Goal: Information Seeking & Learning: Learn about a topic

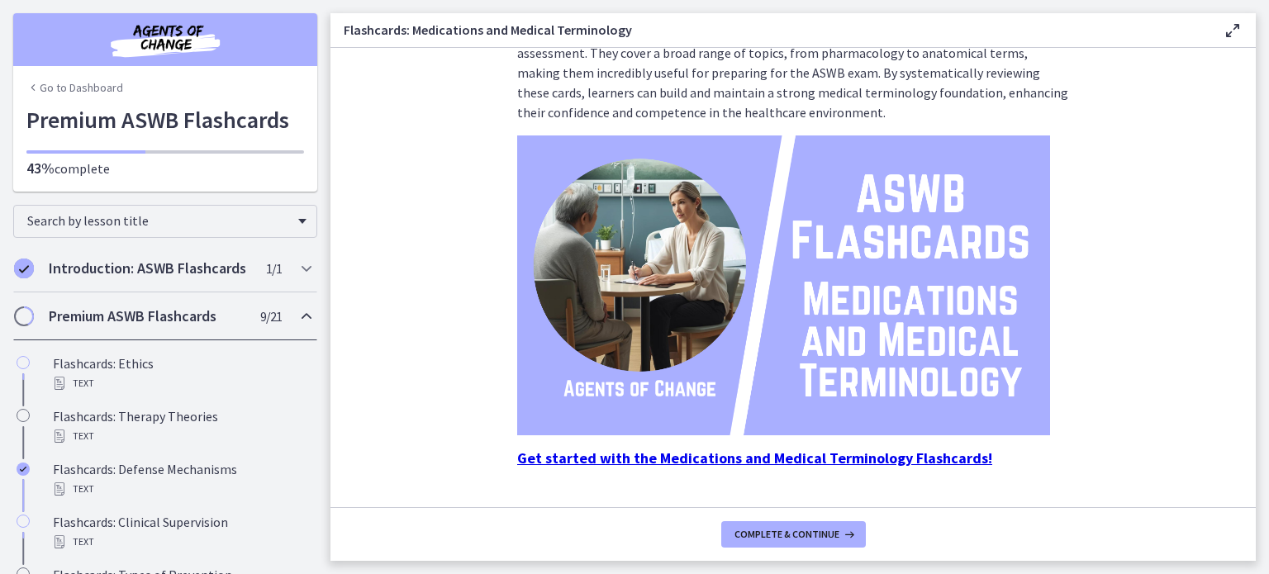
click at [28, 85] on icon "Chapters" at bounding box center [32, 87] width 13 height 13
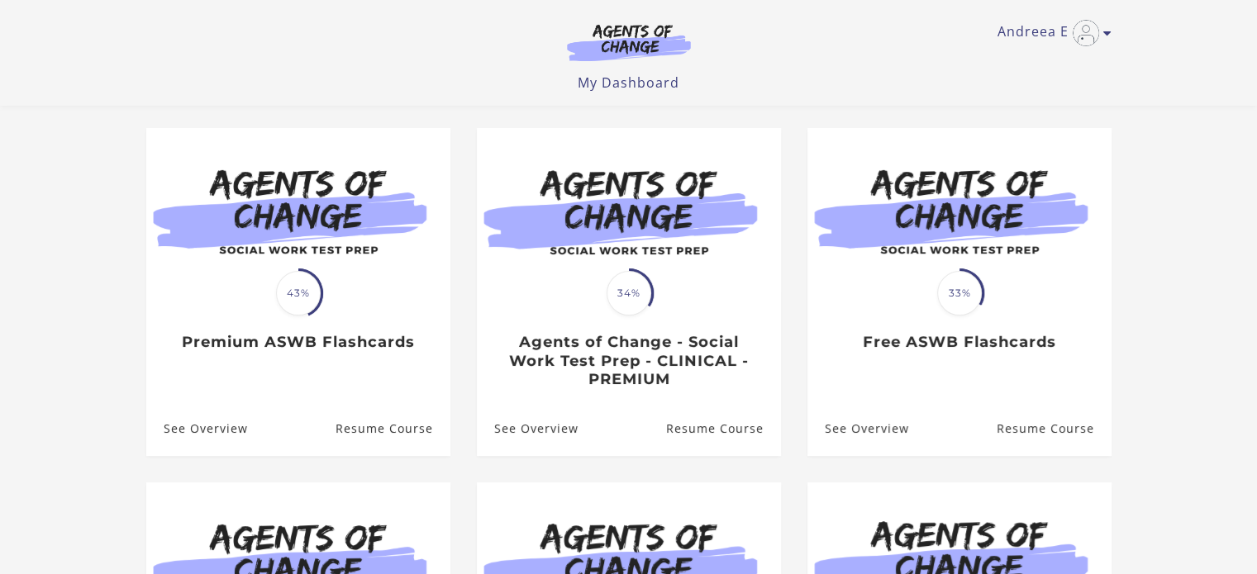
scroll to position [125, 0]
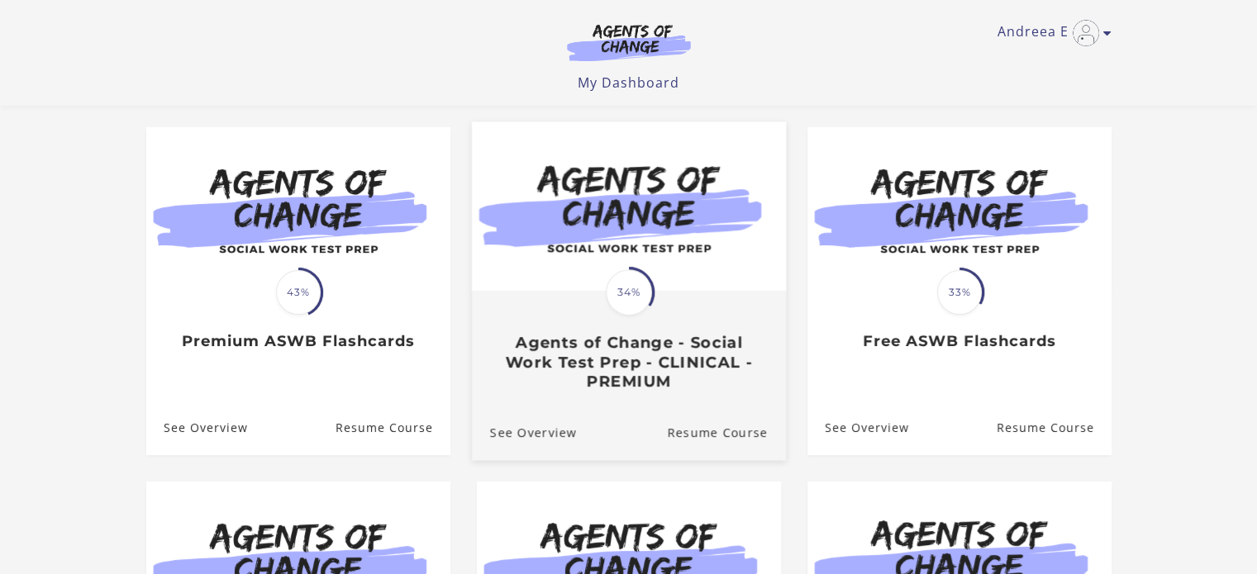
click at [635, 375] on h3 "Agents of Change - Social Work Test Prep - CLINICAL - PREMIUM" at bounding box center [628, 363] width 278 height 58
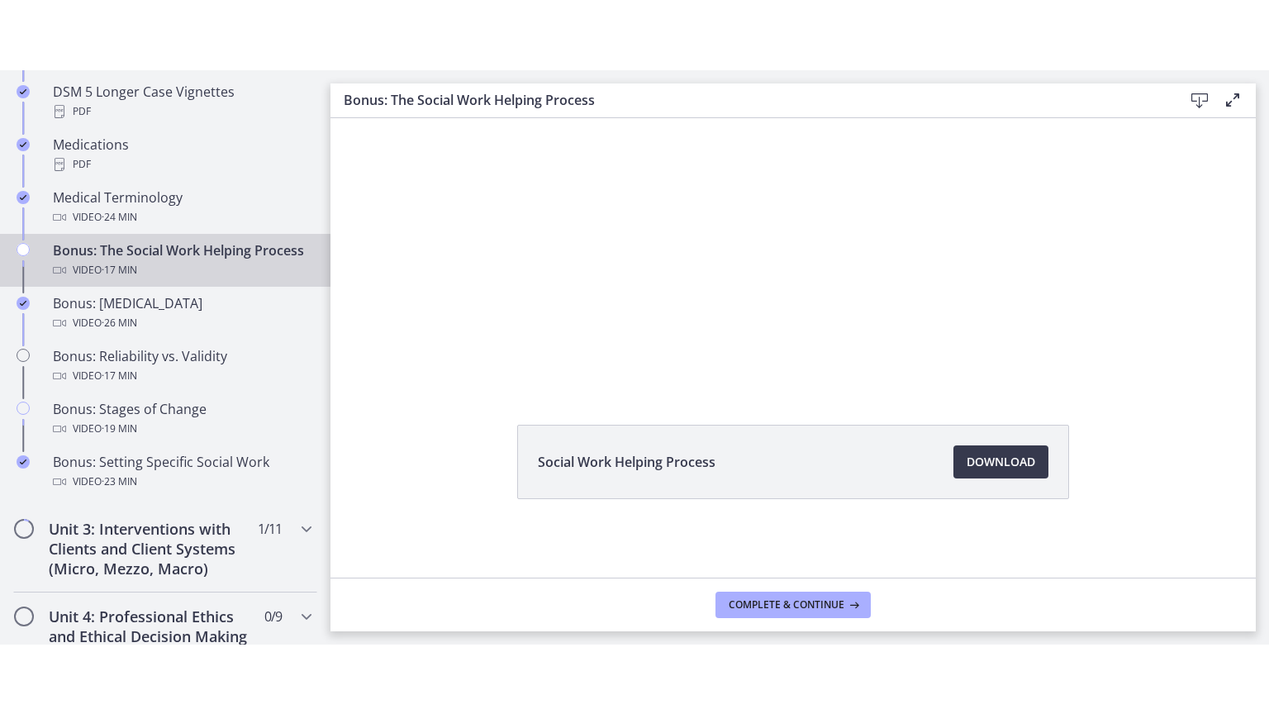
scroll to position [1269, 0]
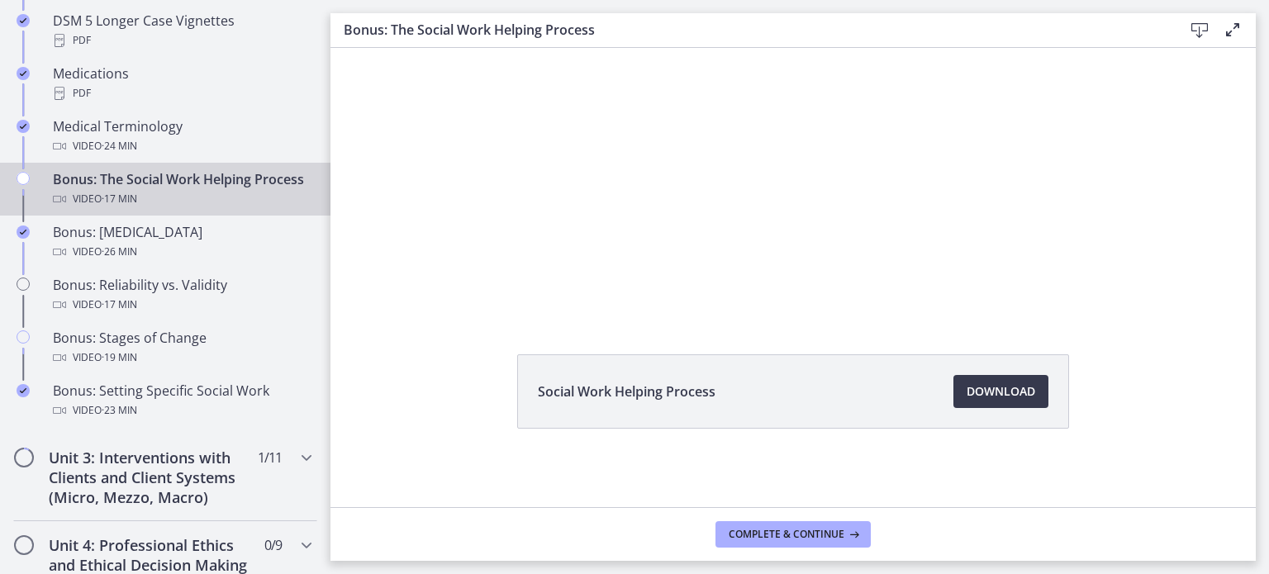
click at [206, 184] on div "Bonus: The Social Work Helping Process Video · 17 min" at bounding box center [182, 189] width 258 height 40
click at [1021, 395] on span "Download Opens in a new window" at bounding box center [1001, 392] width 69 height 20
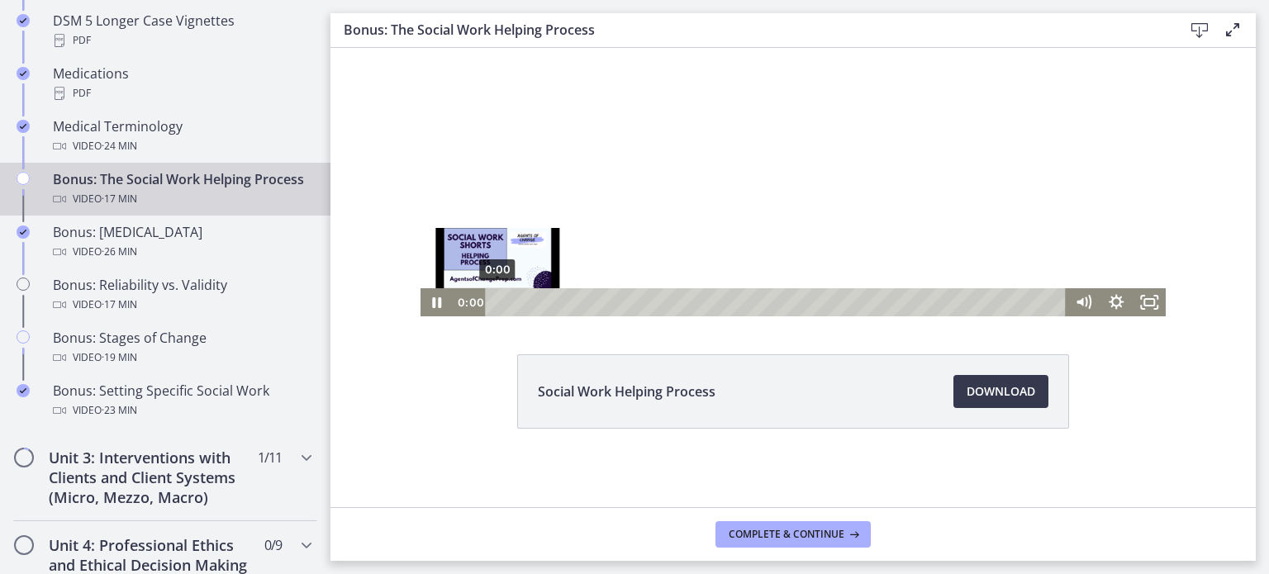
click at [497, 301] on div "0:00" at bounding box center [777, 302] width 561 height 28
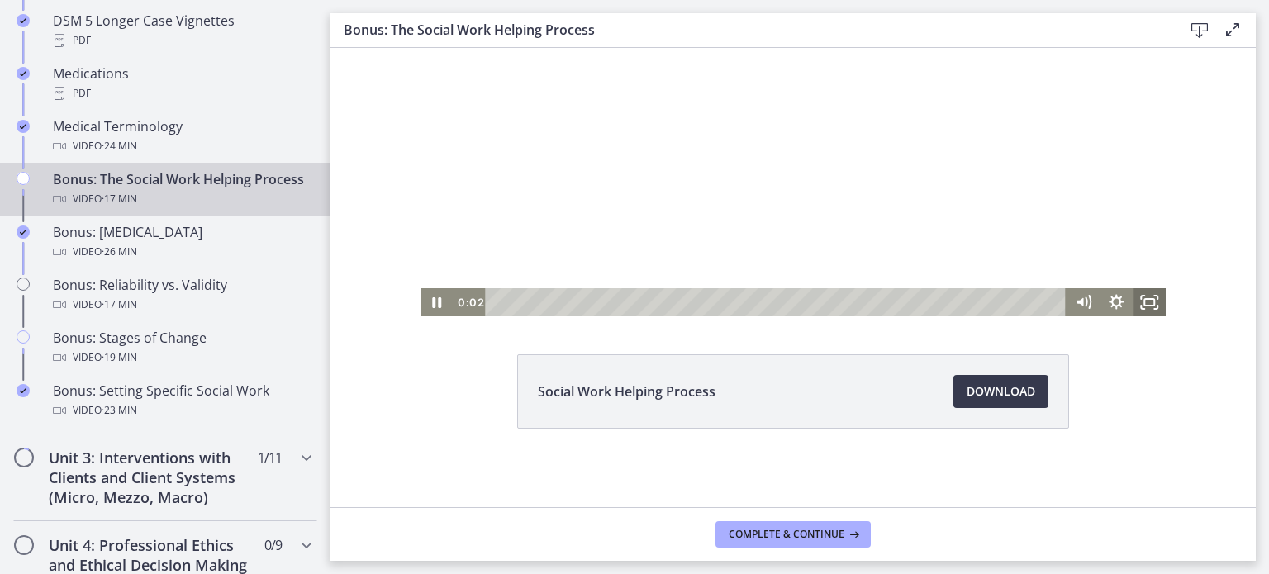
click at [1141, 309] on icon "Fullscreen" at bounding box center [1142, 307] width 3 height 3
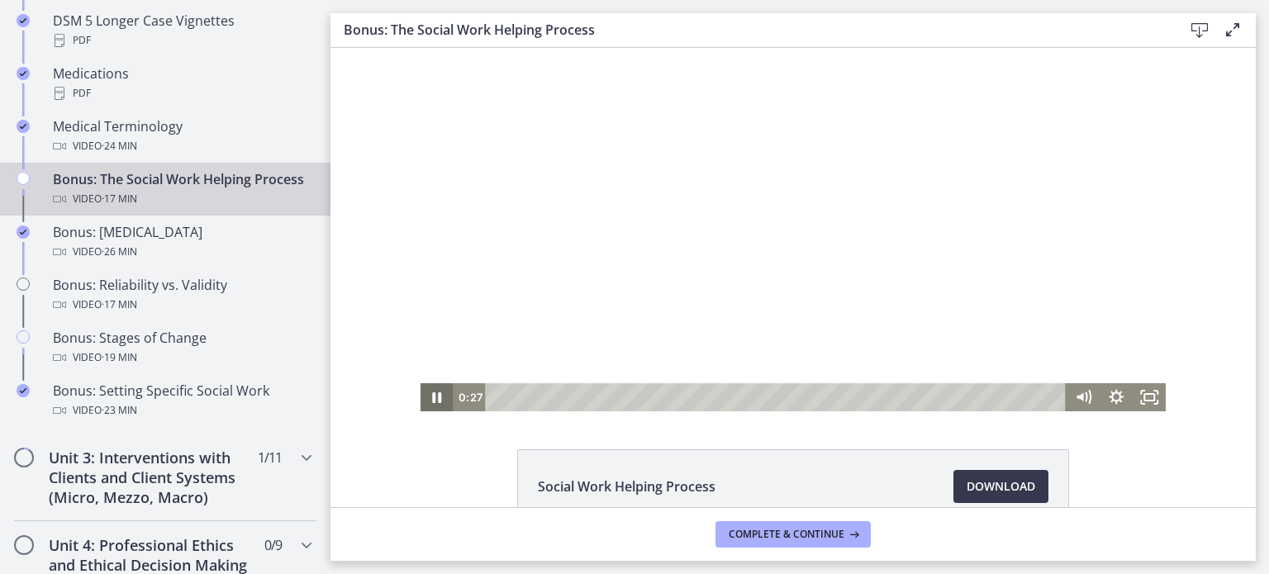
click at [434, 392] on icon "Pause" at bounding box center [437, 397] width 9 height 11
click at [434, 393] on icon "Play Video" at bounding box center [437, 397] width 33 height 28
click at [497, 393] on div "0:00" at bounding box center [777, 397] width 561 height 28
click at [1142, 397] on icon "Fullscreen" at bounding box center [1149, 397] width 33 height 28
click at [1143, 403] on icon "Fullscreen" at bounding box center [1149, 397] width 33 height 28
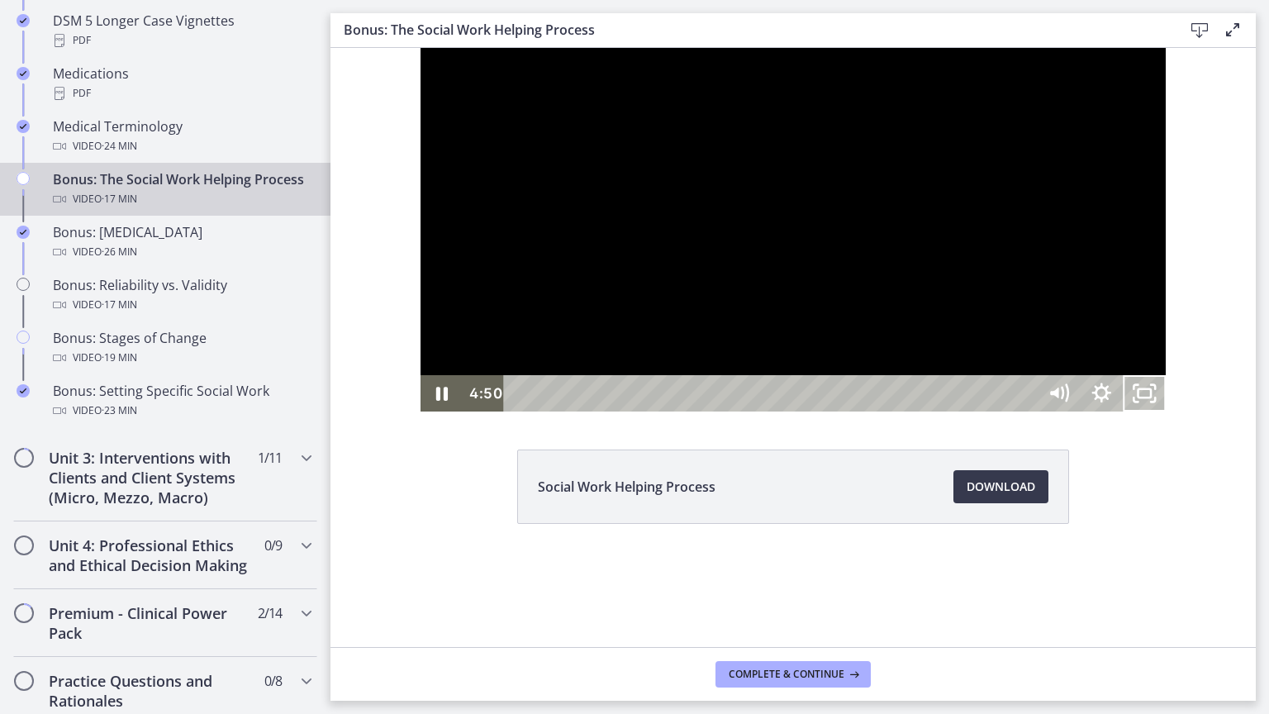
click at [1123, 375] on button "Unfullscreen" at bounding box center [1144, 393] width 43 height 36
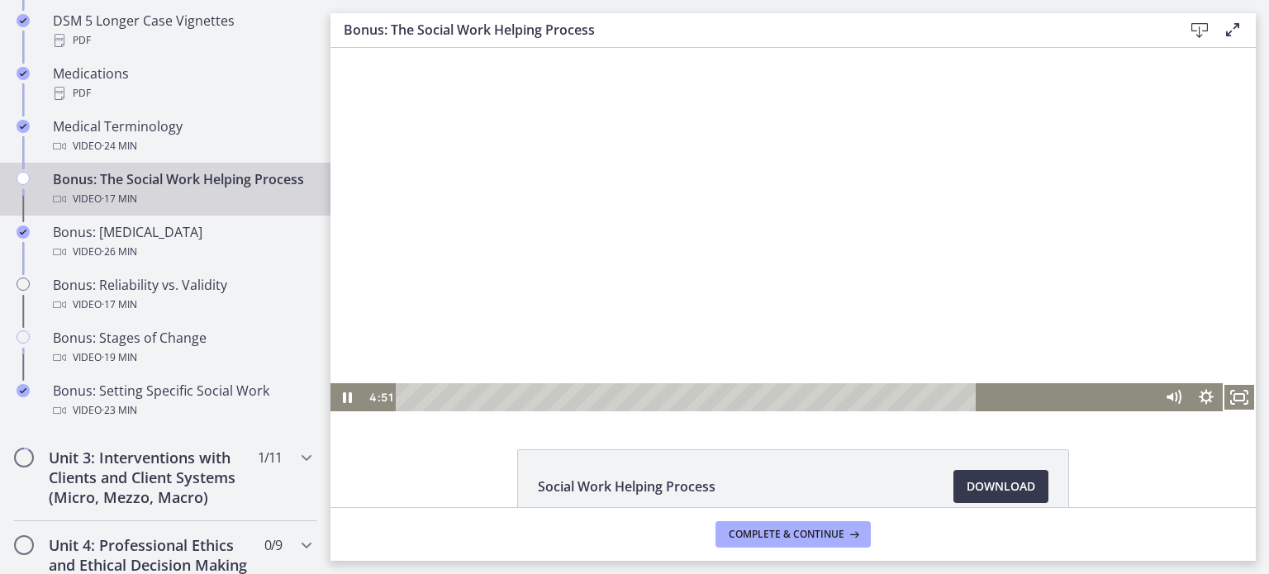
click at [1223, 383] on button "Fullscreen" at bounding box center [1239, 397] width 33 height 28
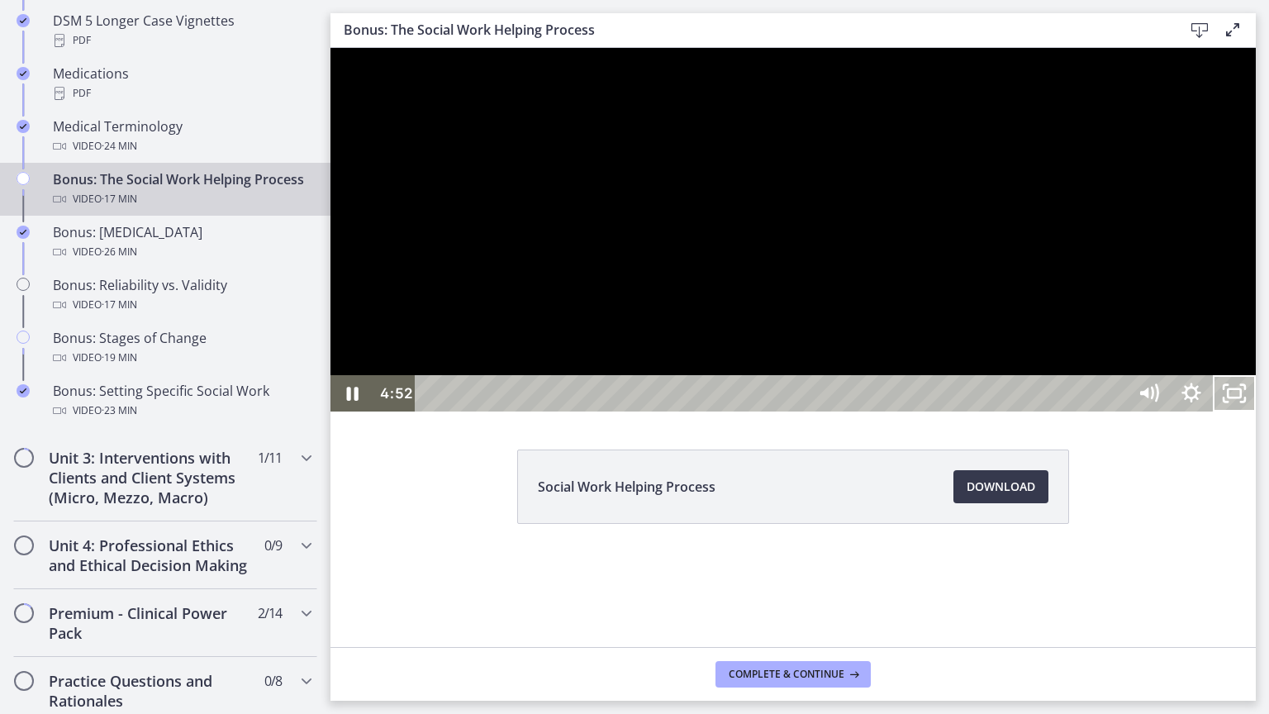
click at [1081, 411] on div at bounding box center [792, 230] width 925 height 364
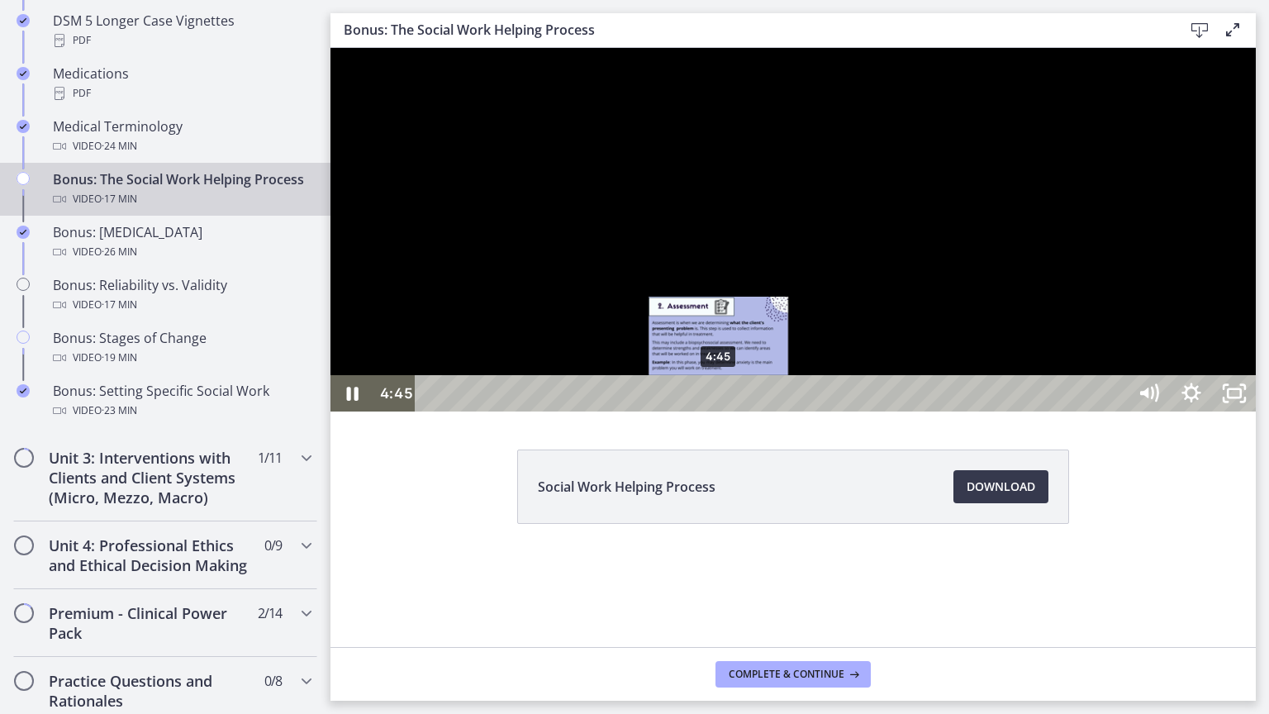
click at [720, 411] on div "4:45" at bounding box center [773, 393] width 686 height 36
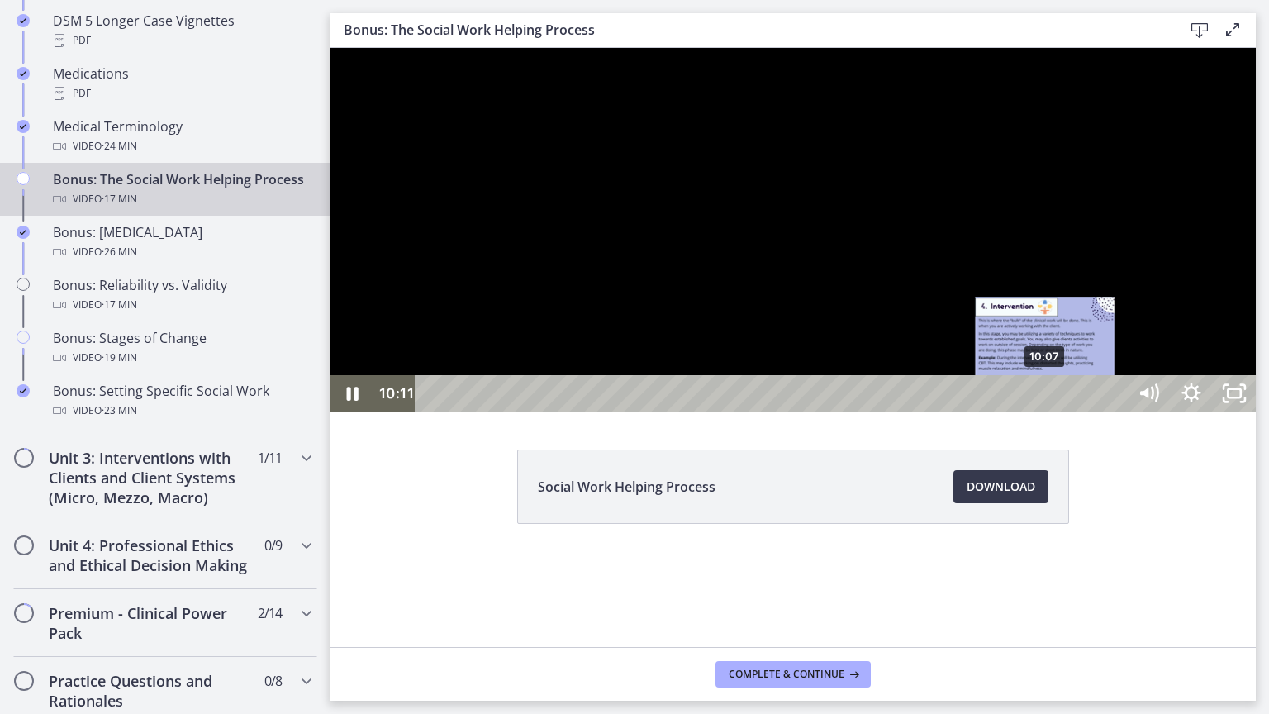
click at [1046, 400] on div "Playbar" at bounding box center [1048, 393] width 12 height 12
click at [1043, 411] on div "10:04" at bounding box center [773, 393] width 686 height 36
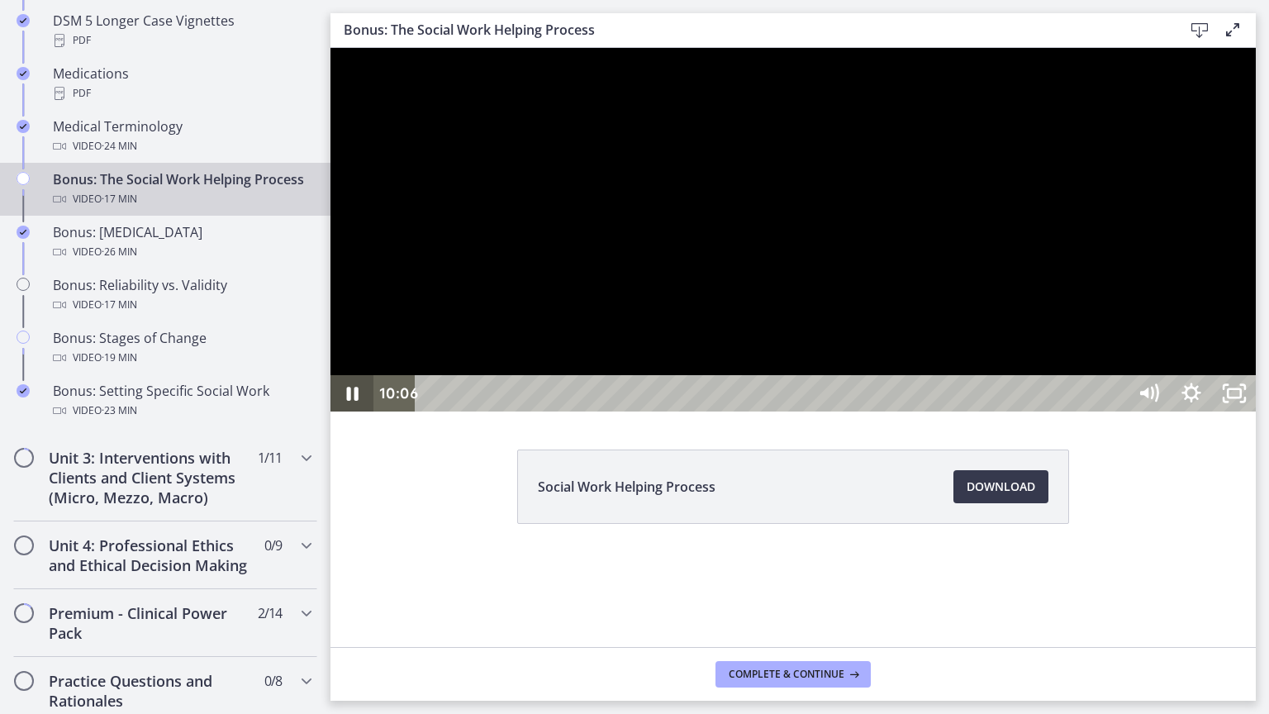
click at [359, 411] on icon "Pause" at bounding box center [351, 393] width 43 height 36
click at [345, 416] on icon "Play Video" at bounding box center [353, 394] width 51 height 44
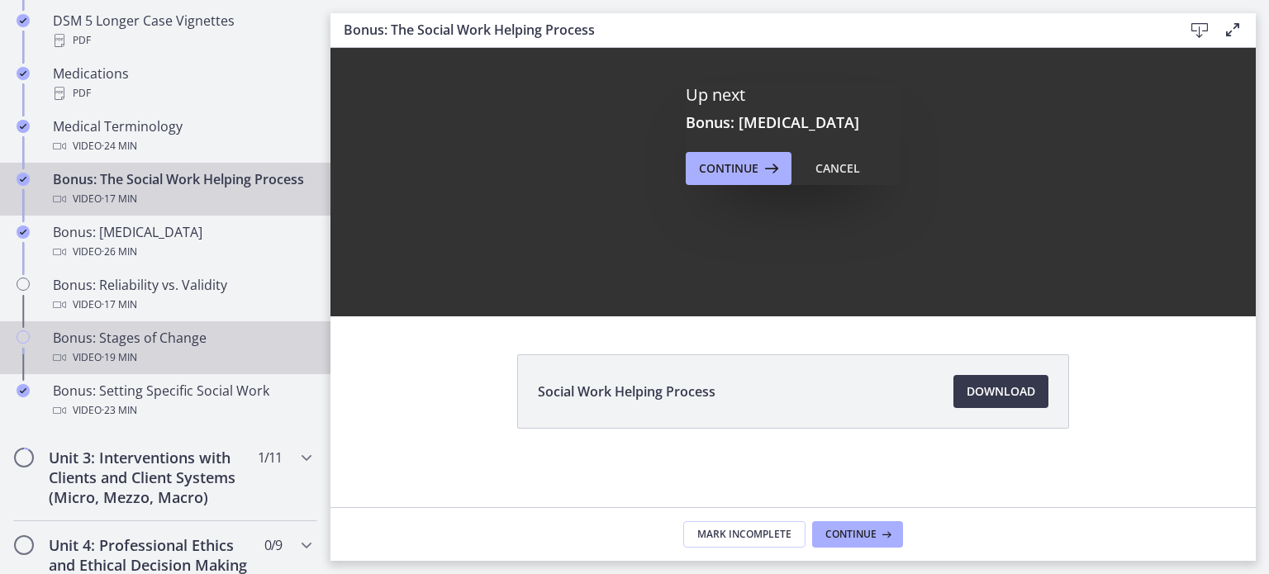
click at [202, 368] on div "Video · 19 min" at bounding box center [182, 358] width 258 height 20
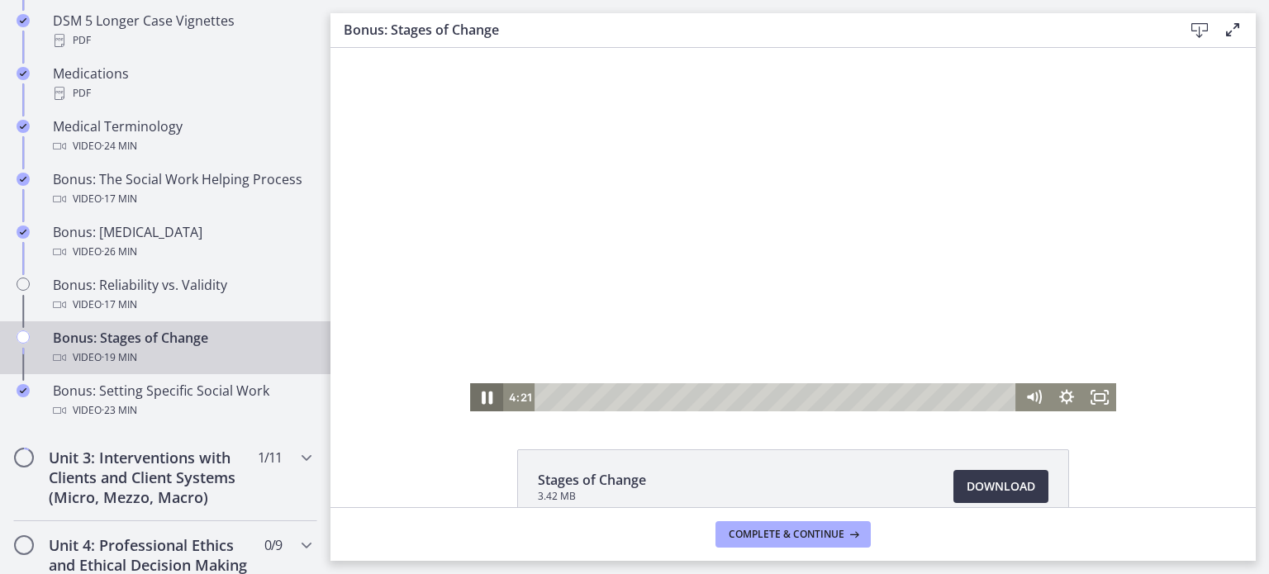
click at [483, 396] on icon "Pause" at bounding box center [487, 398] width 11 height 13
drag, startPoint x: 646, startPoint y: 397, endPoint x: 425, endPoint y: 388, distance: 220.8
click at [425, 388] on div "Click for sound @keyframes VOLUME_SMALL_WAVE_FLASH { 0% { opacity: 0; } 33% { o…" at bounding box center [792, 230] width 925 height 364
